Goal: Information Seeking & Learning: Learn about a topic

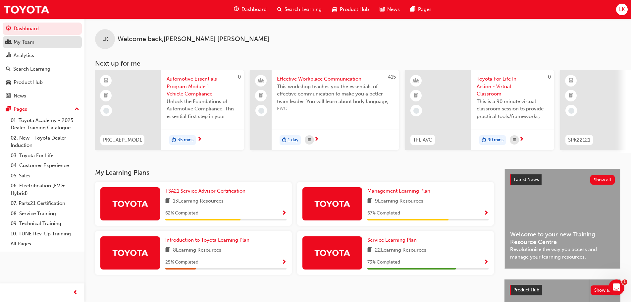
click at [17, 38] on div "My Team" at bounding box center [42, 42] width 72 height 8
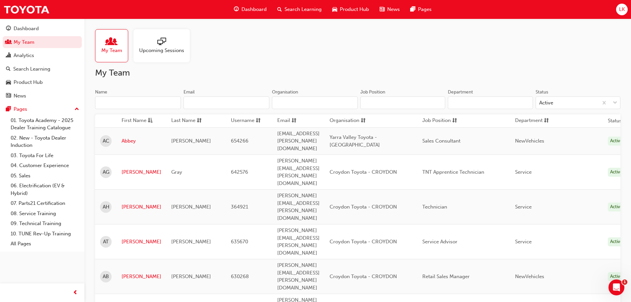
click at [290, 10] on span "Search Learning" at bounding box center [302, 10] width 37 height 8
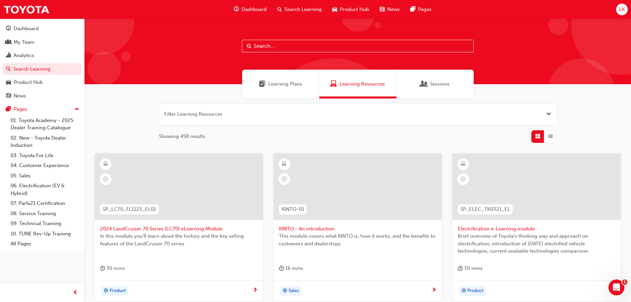
click at [265, 47] on input "text" at bounding box center [358, 46] width 232 height 13
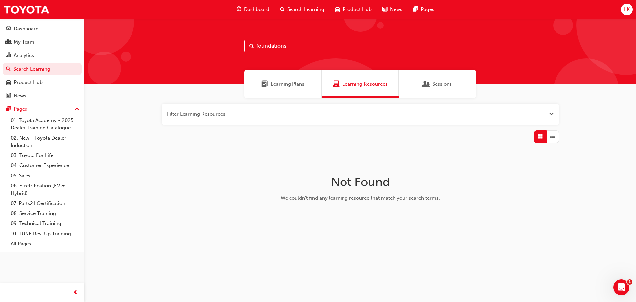
click at [292, 45] on input "foundations" at bounding box center [360, 46] width 232 height 13
type input "f"
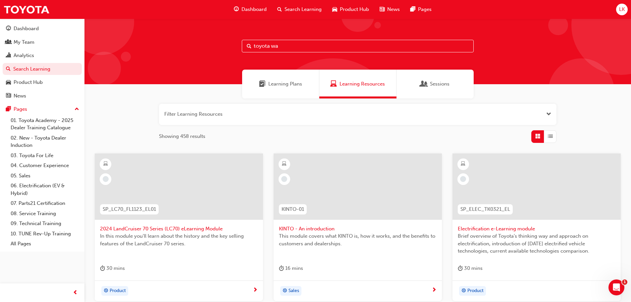
type input "toyota way"
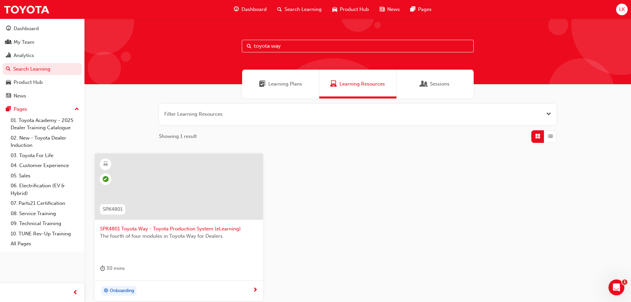
drag, startPoint x: 283, startPoint y: 45, endPoint x: 242, endPoint y: 44, distance: 40.4
click at [242, 44] on input "toyota way" at bounding box center [358, 46] width 232 height 13
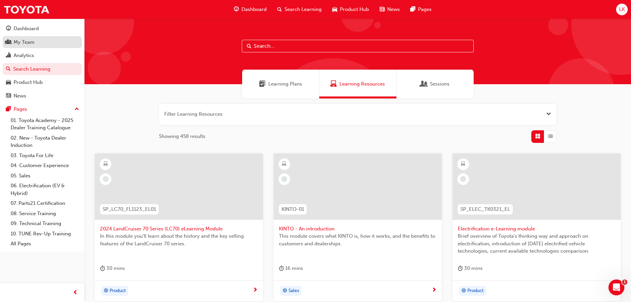
click at [33, 39] on div "My Team" at bounding box center [24, 42] width 21 height 8
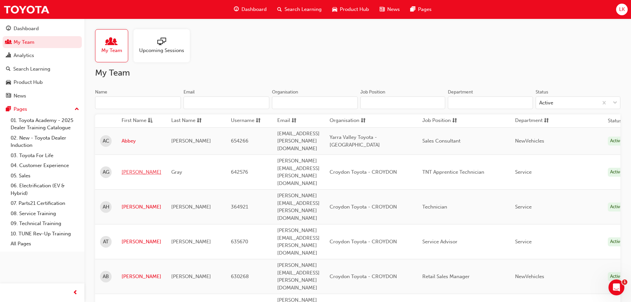
click at [127, 168] on link "[PERSON_NAME]" at bounding box center [141, 172] width 40 height 8
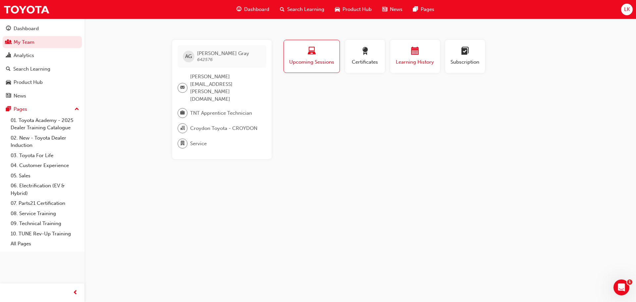
click at [416, 59] on span "Learning History" at bounding box center [415, 62] width 40 height 8
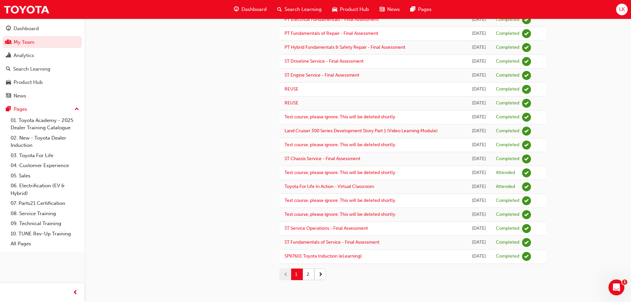
scroll to position [784, 0]
click at [309, 274] on button "2" at bounding box center [309, 274] width 12 height 12
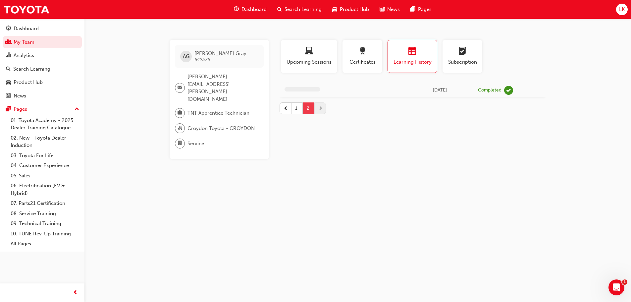
scroll to position [0, 0]
click at [300, 106] on button "1" at bounding box center [300, 108] width 12 height 12
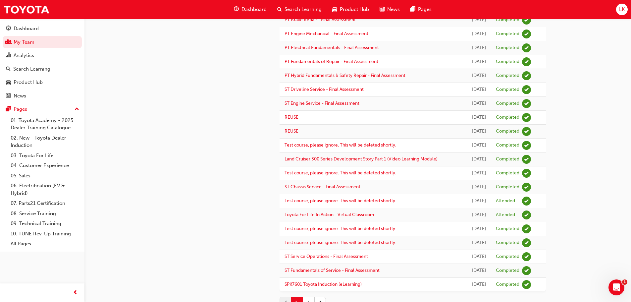
scroll to position [497, 0]
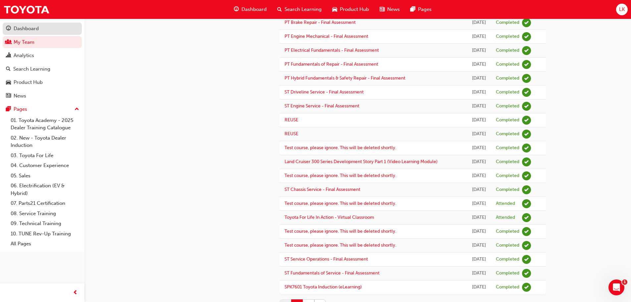
click at [35, 29] on div "Dashboard" at bounding box center [26, 29] width 25 height 8
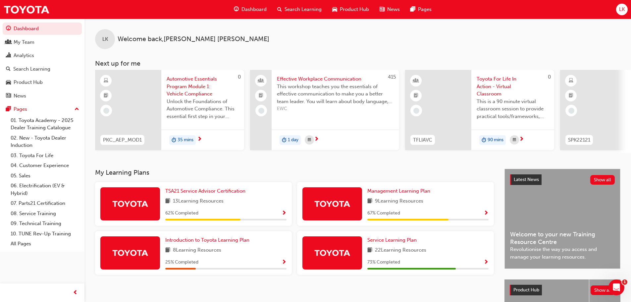
click at [578, 112] on div at bounding box center [593, 110] width 66 height 80
